Goal: Register for event/course

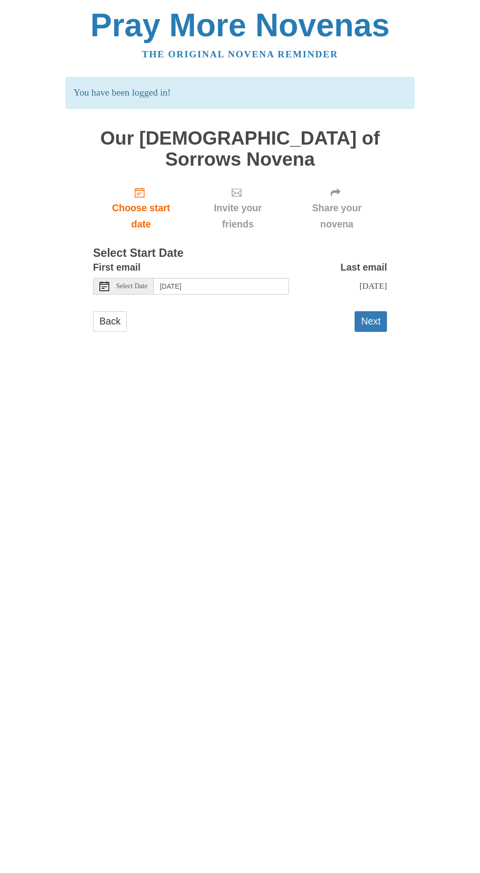
click at [148, 283] on span "Select Date" at bounding box center [131, 286] width 31 height 7
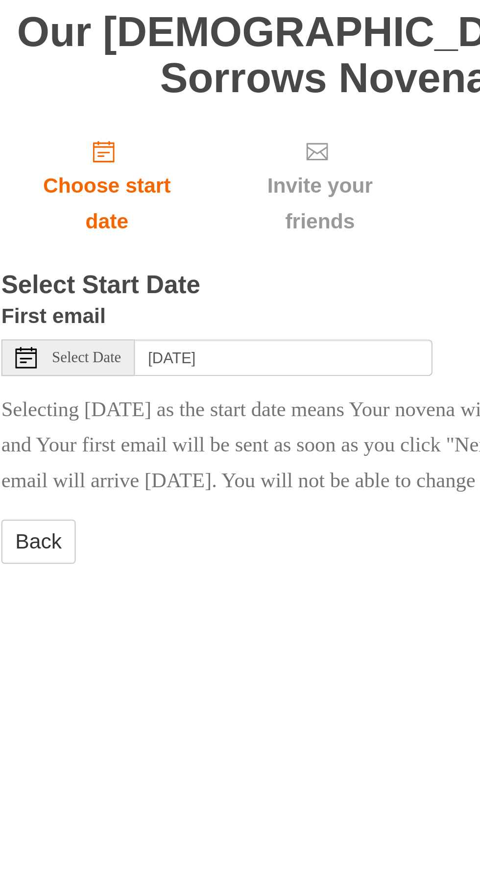
click at [138, 283] on span "Select Date" at bounding box center [131, 286] width 31 height 7
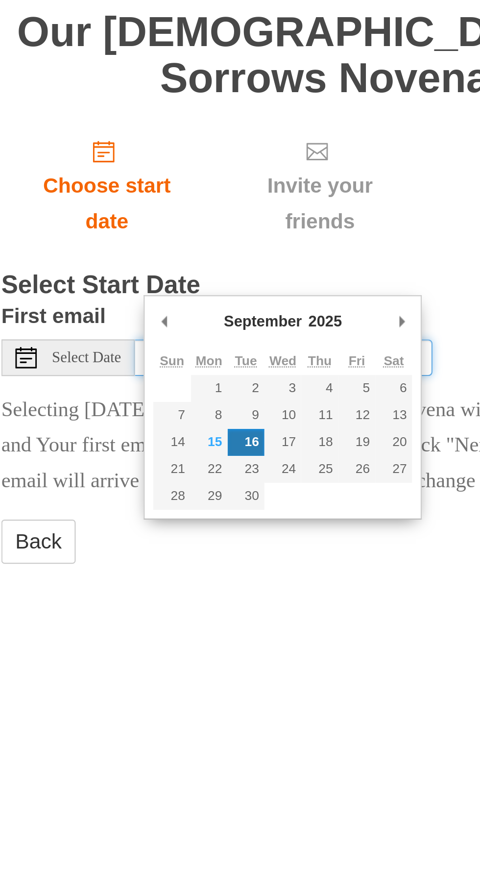
type input "Monday, September 15th"
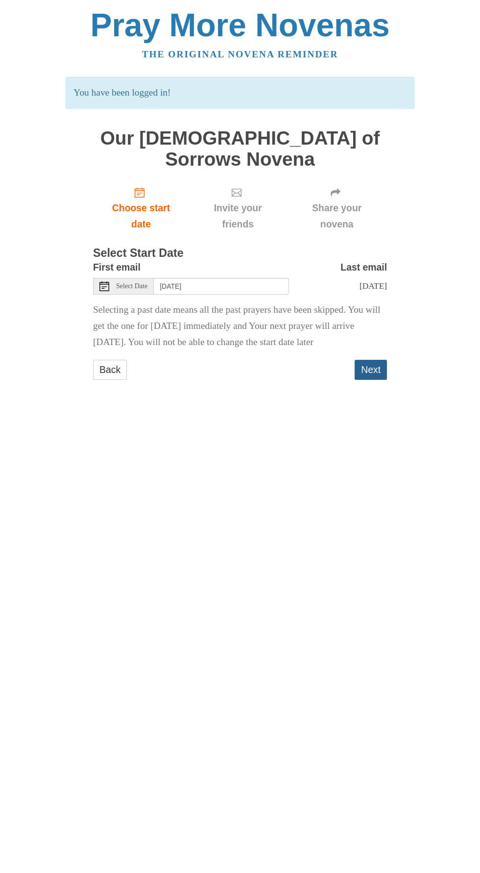
click at [383, 360] on button "Next" at bounding box center [371, 370] width 32 height 20
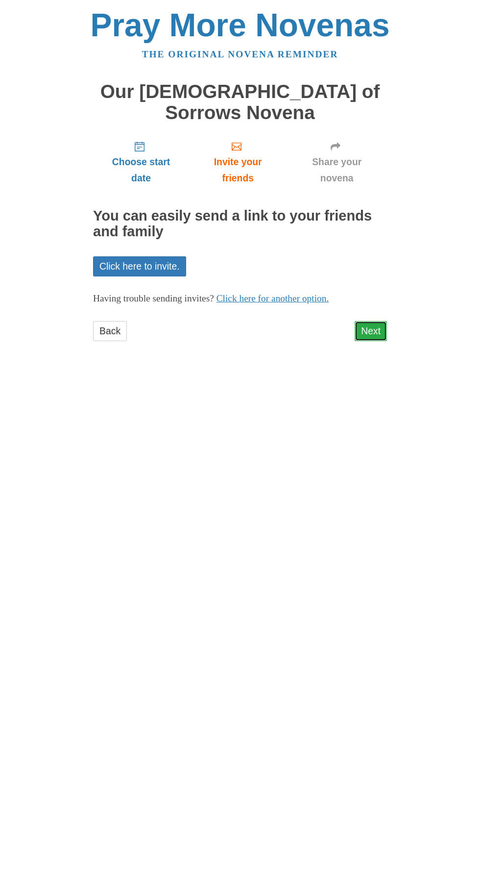
click at [371, 321] on link "Next" at bounding box center [371, 331] width 32 height 20
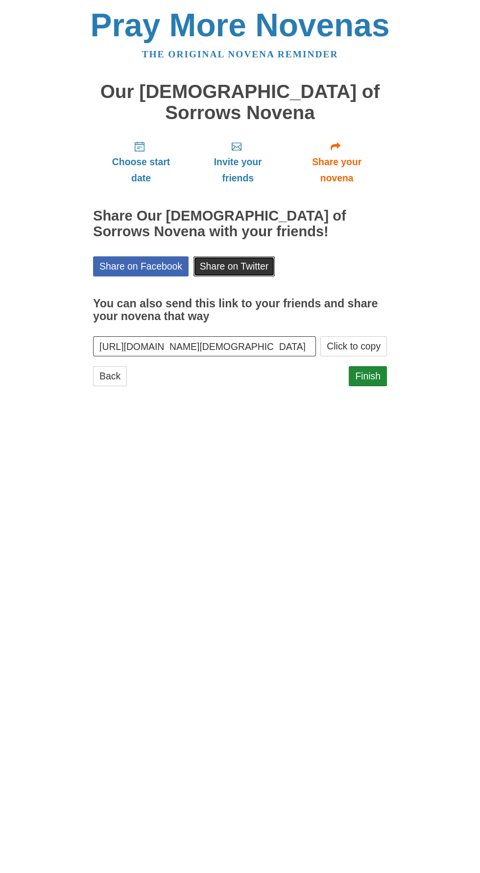
click at [249, 256] on link "Share on Twitter" at bounding box center [235, 266] width 82 height 20
